Goal: Task Accomplishment & Management: Use online tool/utility

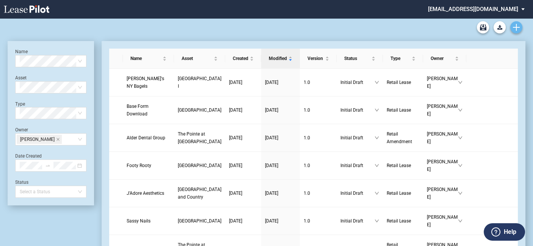
click at [520, 27] on link "Create new document" at bounding box center [516, 27] width 12 height 12
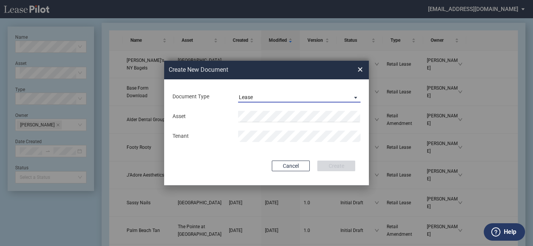
click at [272, 95] on span "Lease" at bounding box center [293, 98] width 109 height 8
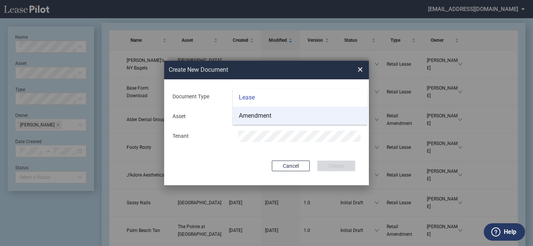
click at [261, 115] on div "Amendment" at bounding box center [255, 115] width 33 height 8
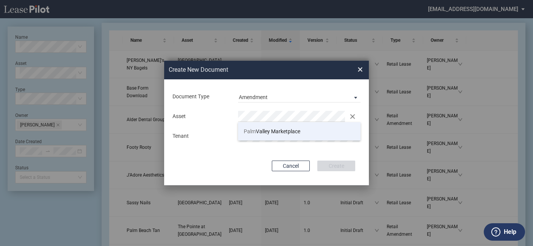
click at [259, 131] on span "Palm Valley Marketplace" at bounding box center [272, 131] width 56 height 6
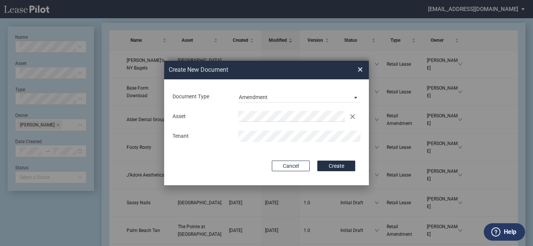
drag, startPoint x: 344, startPoint y: 163, endPoint x: 323, endPoint y: 169, distance: 21.3
click at [344, 163] on button "Create" at bounding box center [336, 165] width 38 height 11
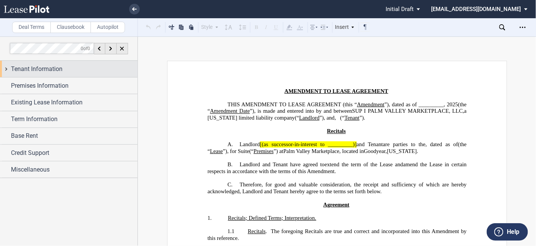
click at [62, 65] on div "Tenant Information" at bounding box center [74, 68] width 127 height 9
